Goal: Task Accomplishment & Management: Complete application form

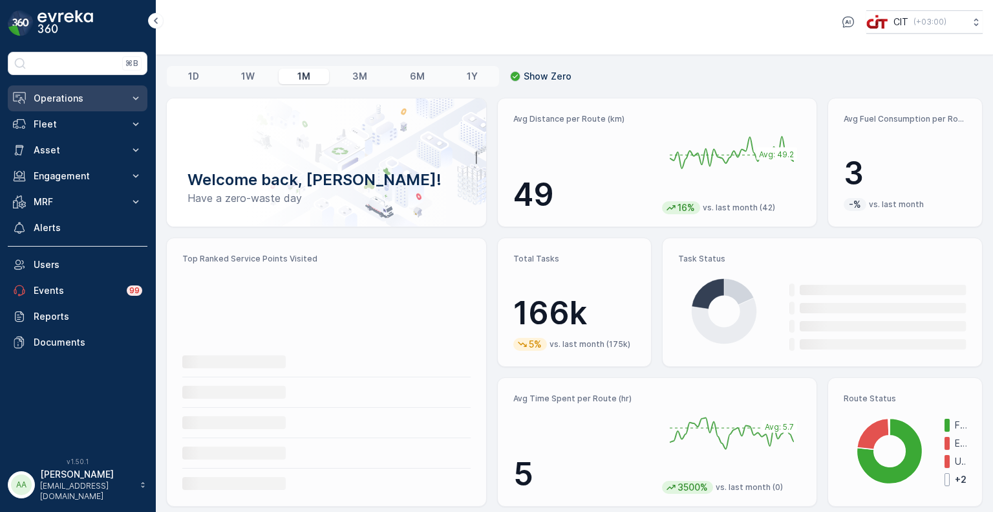
click at [75, 94] on p "Operations" at bounding box center [78, 98] width 88 height 13
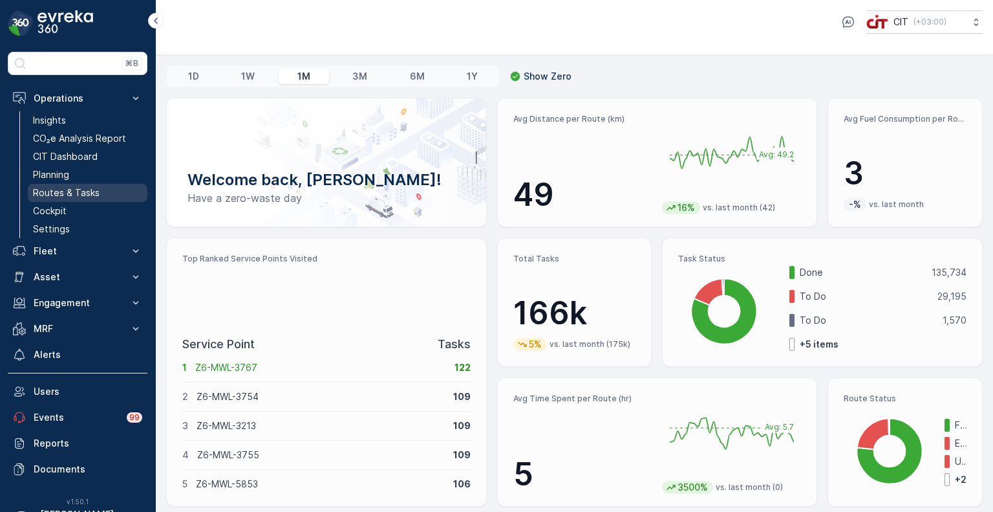
click at [74, 191] on p "Routes & Tasks" at bounding box center [66, 192] width 67 height 13
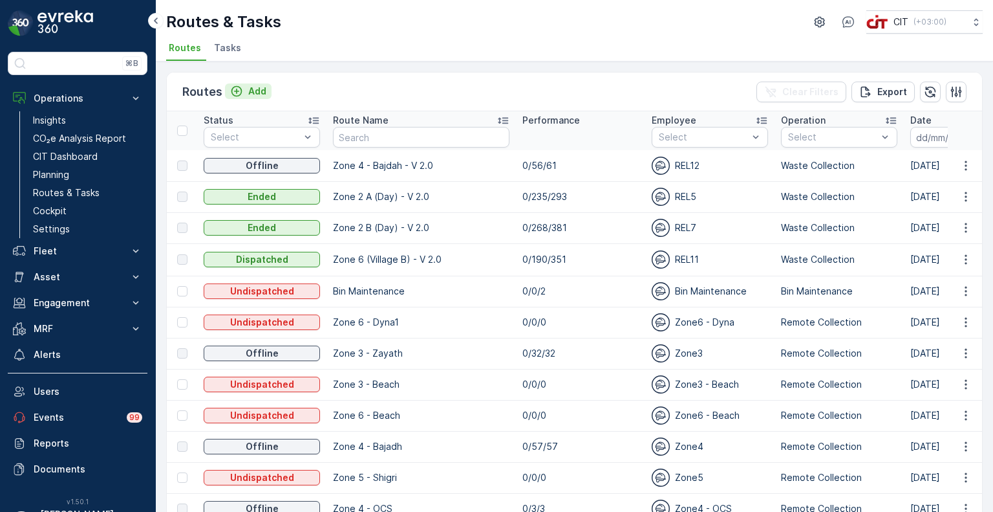
click at [239, 92] on icon "Add" at bounding box center [237, 91] width 11 height 11
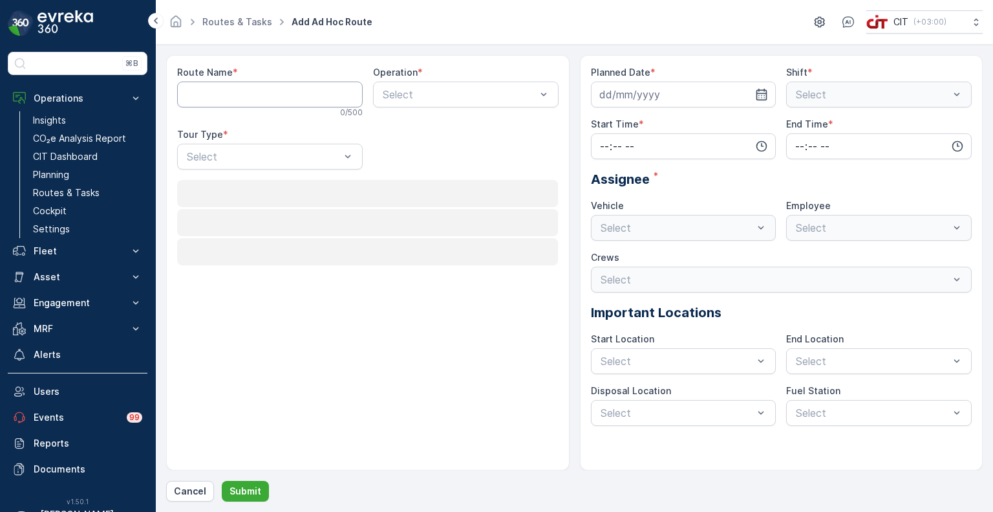
click at [239, 92] on Name "Route Name" at bounding box center [270, 94] width 186 height 26
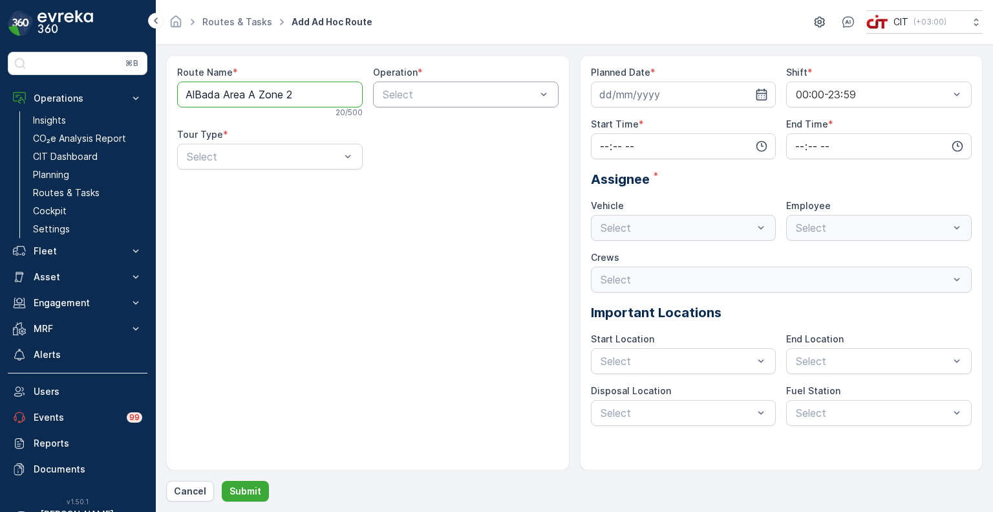
type Name "AlBada Area A Zone 2"
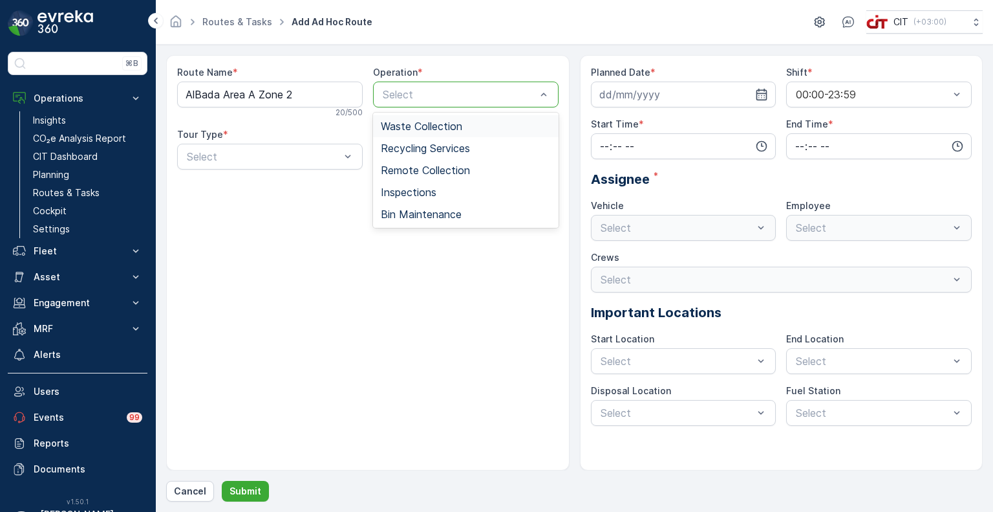
click at [409, 127] on span "Waste Collection" at bounding box center [421, 126] width 81 height 12
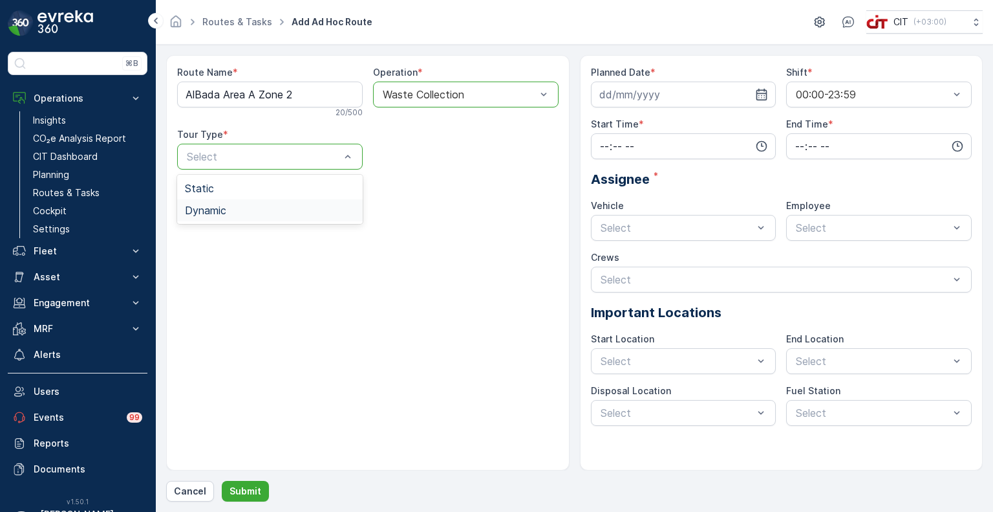
click at [212, 205] on span "Dynamic" at bounding box center [205, 210] width 41 height 12
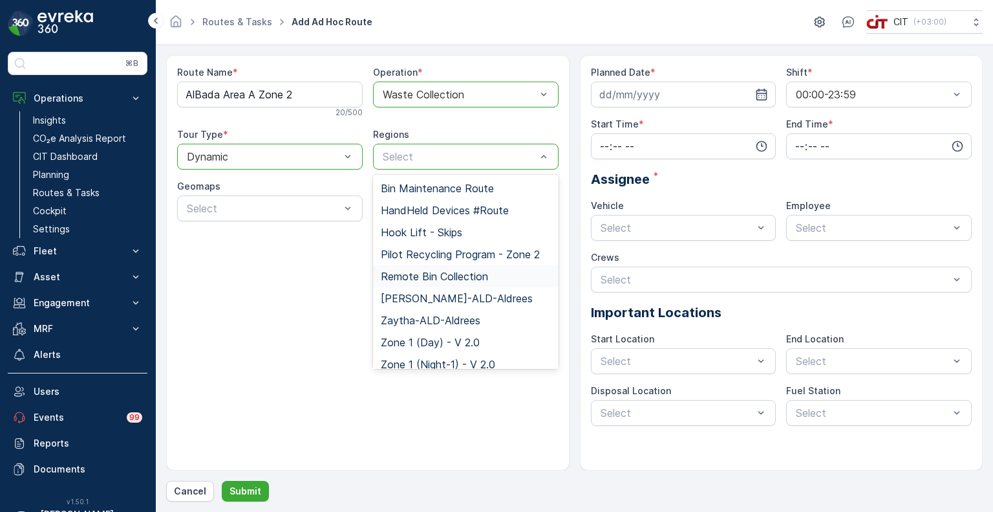
click at [428, 277] on span "Remote Bin Collection" at bounding box center [434, 276] width 107 height 12
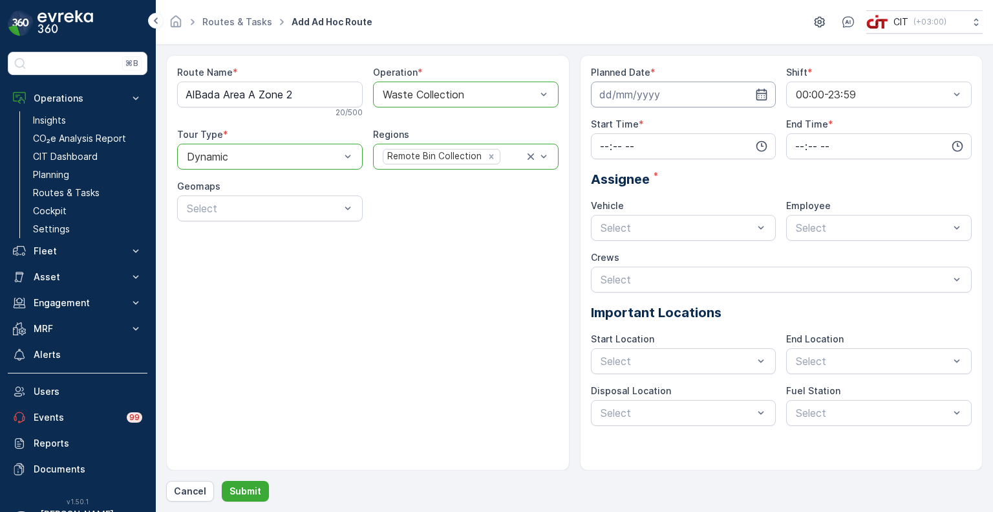
click at [675, 90] on input at bounding box center [684, 94] width 186 height 26
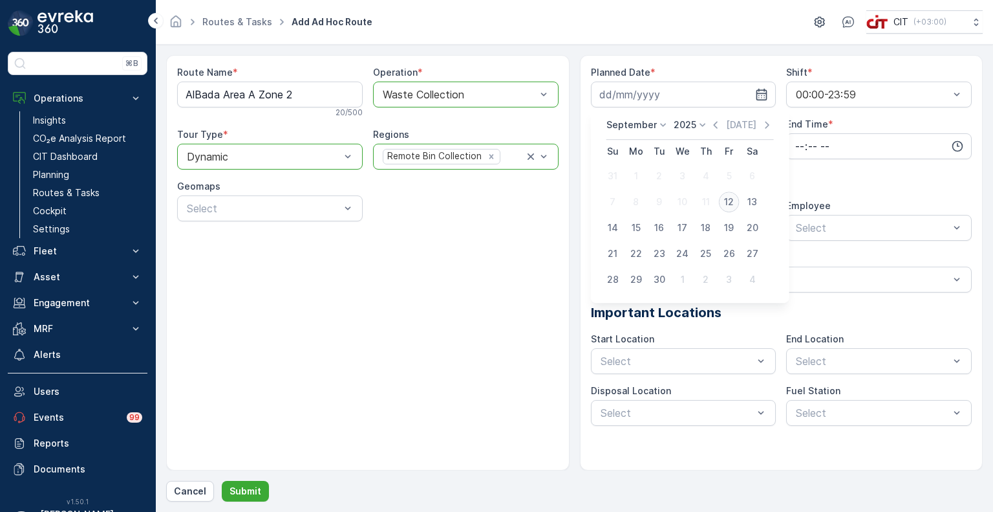
click at [726, 197] on div "12" at bounding box center [729, 201] width 21 height 21
type input "[DATE]"
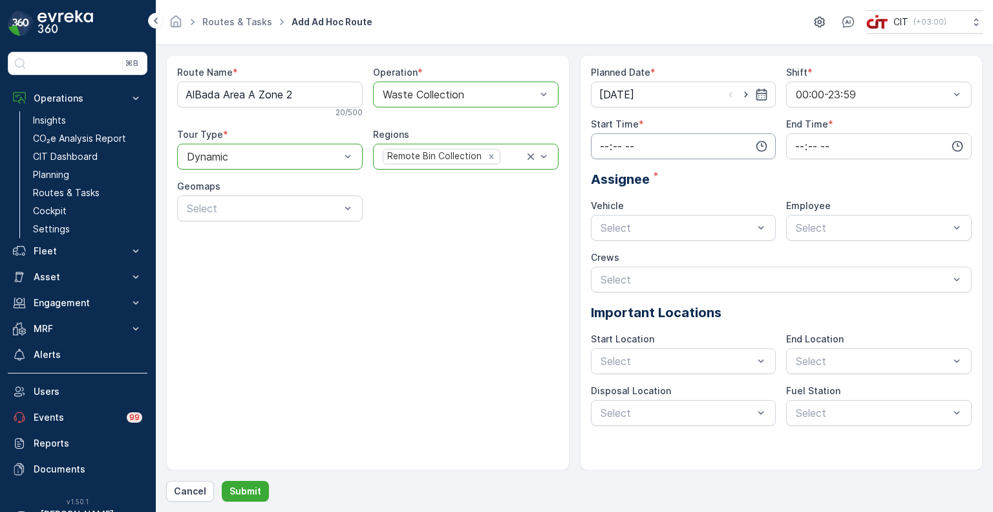
click at [635, 139] on input "time" at bounding box center [684, 146] width 186 height 26
click at [605, 205] on span "13" at bounding box center [604, 204] width 10 height 13
click at [603, 221] on span "14" at bounding box center [604, 222] width 10 height 13
click at [605, 238] on span "15" at bounding box center [604, 240] width 10 height 13
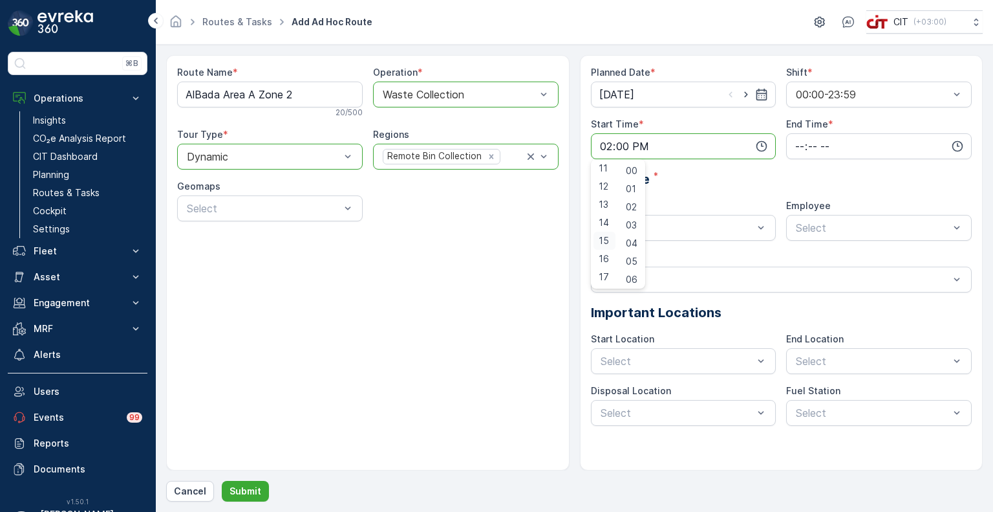
type input "15:00"
click at [843, 134] on input "time" at bounding box center [879, 146] width 186 height 26
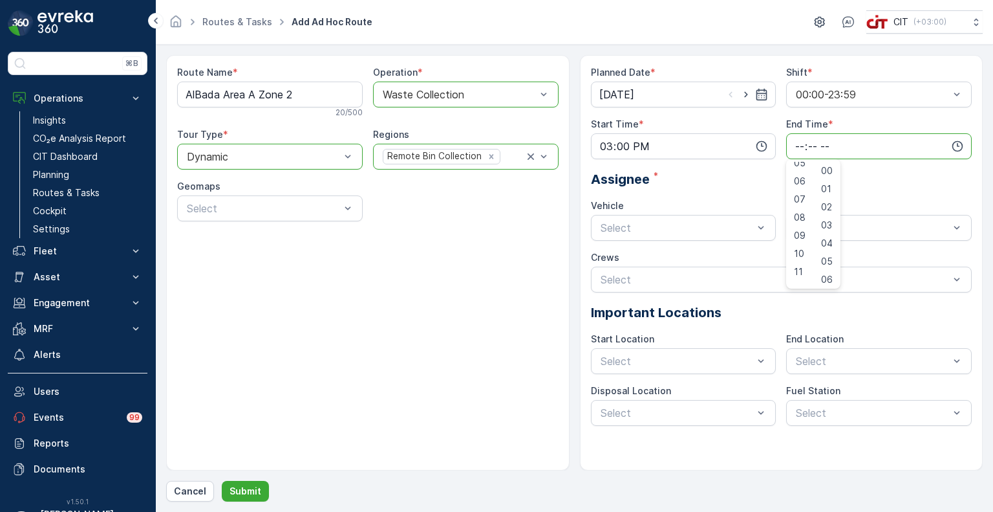
scroll to position [107, 0]
click at [803, 250] on div "10" at bounding box center [800, 244] width 22 height 18
click at [801, 223] on span "17" at bounding box center [799, 223] width 10 height 13
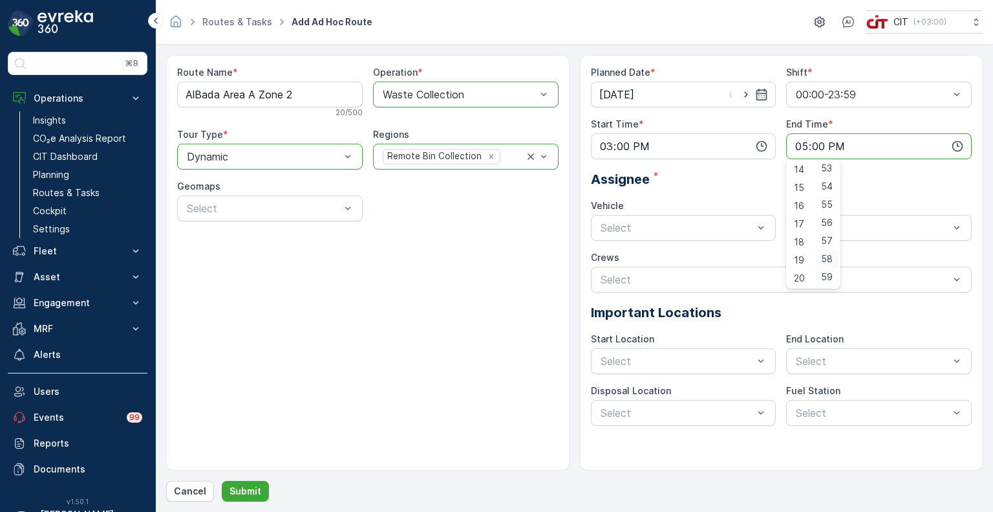
click at [828, 259] on span "58" at bounding box center [827, 258] width 12 height 13
type input "17:58"
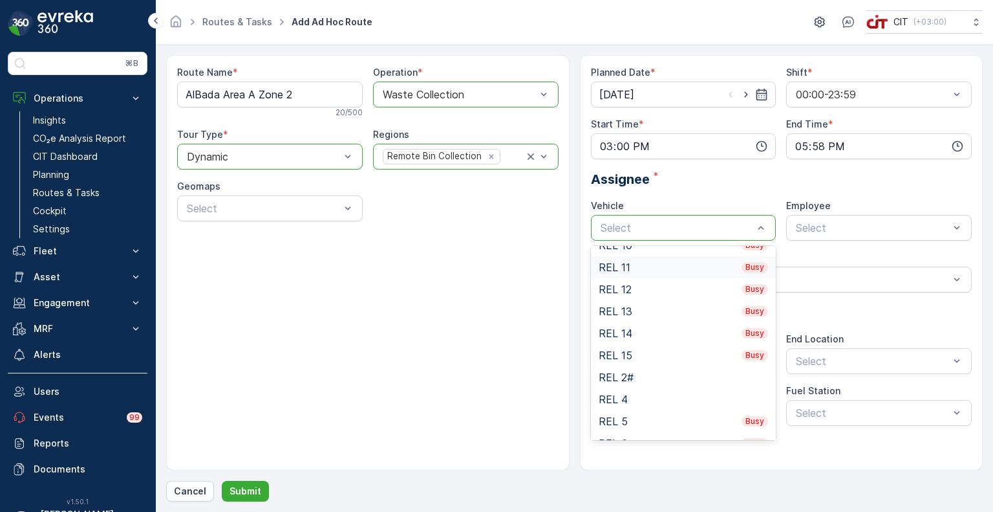
scroll to position [101, 0]
click at [626, 399] on div "REL 5 Busy" at bounding box center [684, 401] width 170 height 12
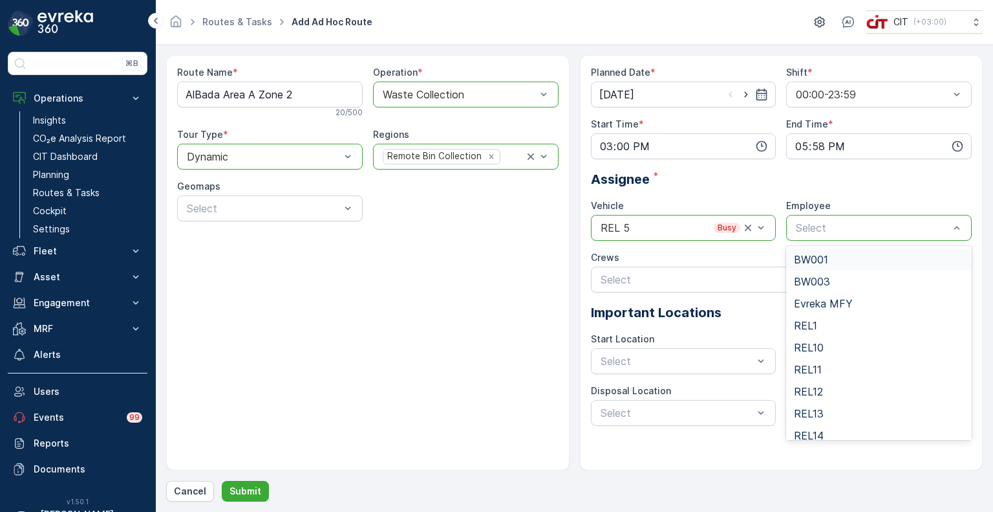
click at [851, 236] on div "Select" at bounding box center [879, 228] width 186 height 26
click at [807, 388] on span "REL5" at bounding box center [807, 391] width 26 height 12
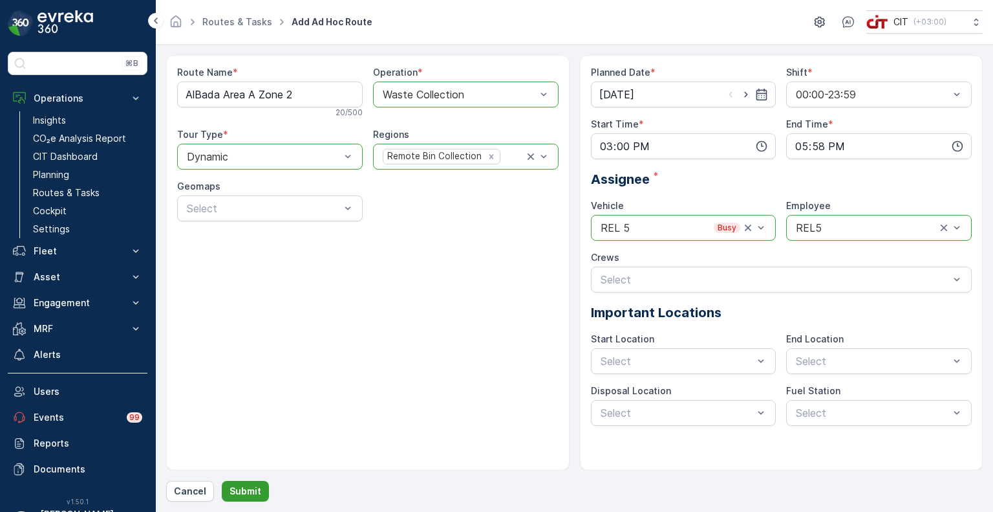
click at [252, 498] on button "Submit" at bounding box center [245, 491] width 47 height 21
